Goal: Book appointment/travel/reservation

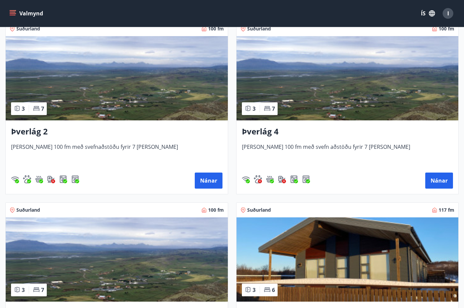
scroll to position [184, 0]
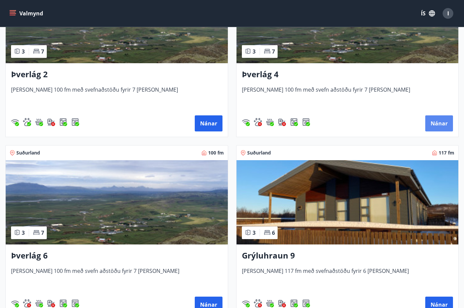
click at [441, 119] on button "Nánar" at bounding box center [439, 123] width 28 height 16
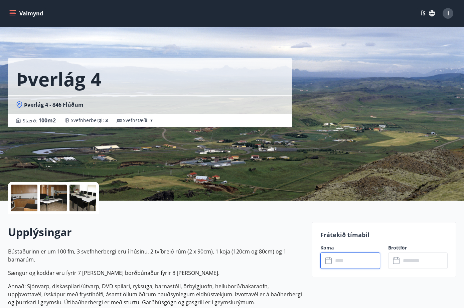
click at [370, 258] on input "text" at bounding box center [356, 260] width 47 height 16
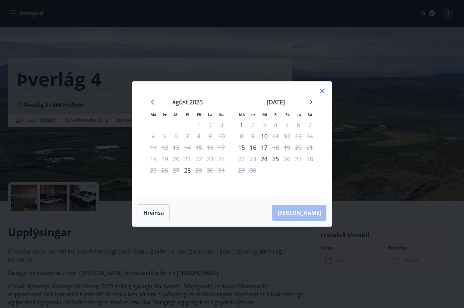
click at [339, 69] on div "Má Þr Mi Fi Fö La Su Má Þr Mi Fi Fö La Su [DATE] 1 2 3 4 5 6 7 8 9 10 11 12 13 …" at bounding box center [232, 154] width 464 height 308
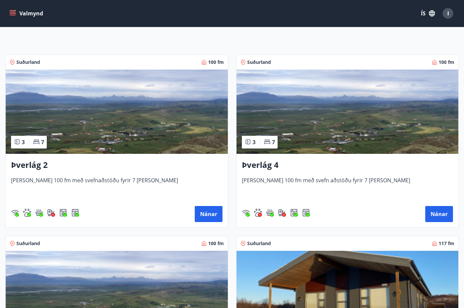
scroll to position [148, 0]
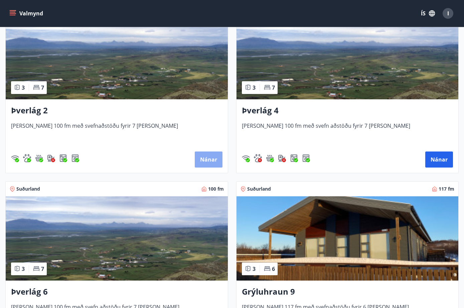
click at [217, 162] on button "Nánar" at bounding box center [209, 159] width 28 height 16
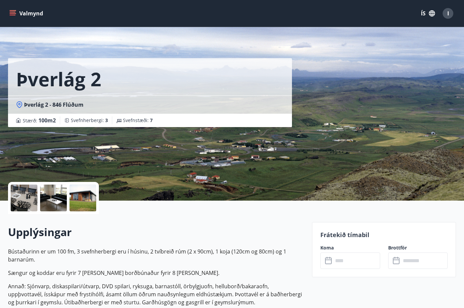
click at [355, 259] on input "text" at bounding box center [356, 260] width 47 height 16
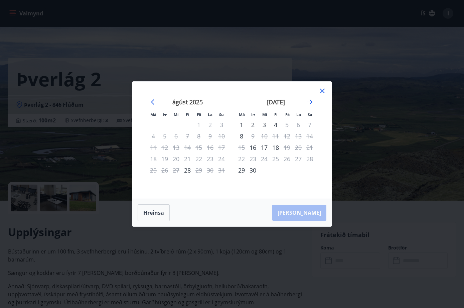
click at [355, 259] on div "Má Þr Mi Fi Fö La Su Má Þr Mi Fi Fö La Su [DATE] 1 2 3 4 5 6 7 8 9 10 11 12 13 …" at bounding box center [232, 154] width 464 height 308
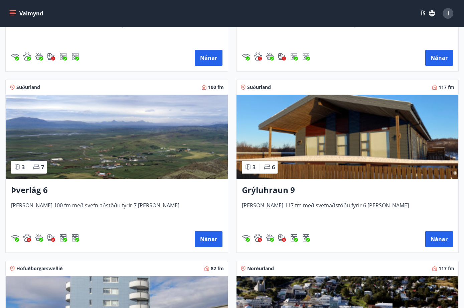
scroll to position [251, 0]
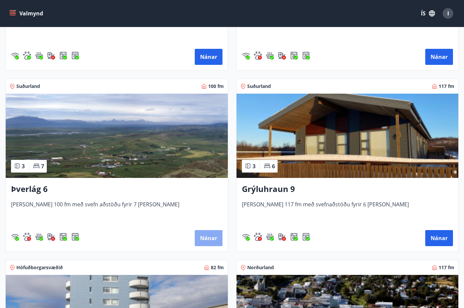
click at [199, 239] on button "Nánar" at bounding box center [209, 238] width 28 height 16
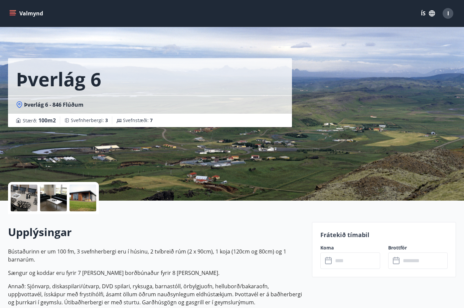
click at [340, 262] on input "text" at bounding box center [356, 260] width 47 height 16
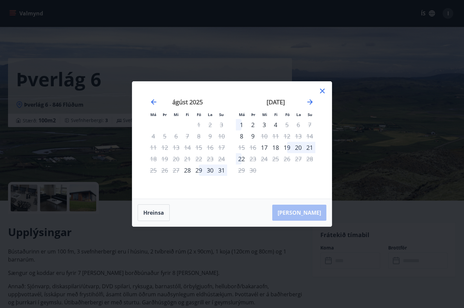
click at [340, 262] on div "Má Þr Mi Fi Fö La Su Má Þr Mi Fi Fö La Su [DATE] 1 2 3 4 5 6 7 8 9 10 11 12 13 …" at bounding box center [232, 154] width 464 height 308
